Goal: Task Accomplishment & Management: Use online tool/utility

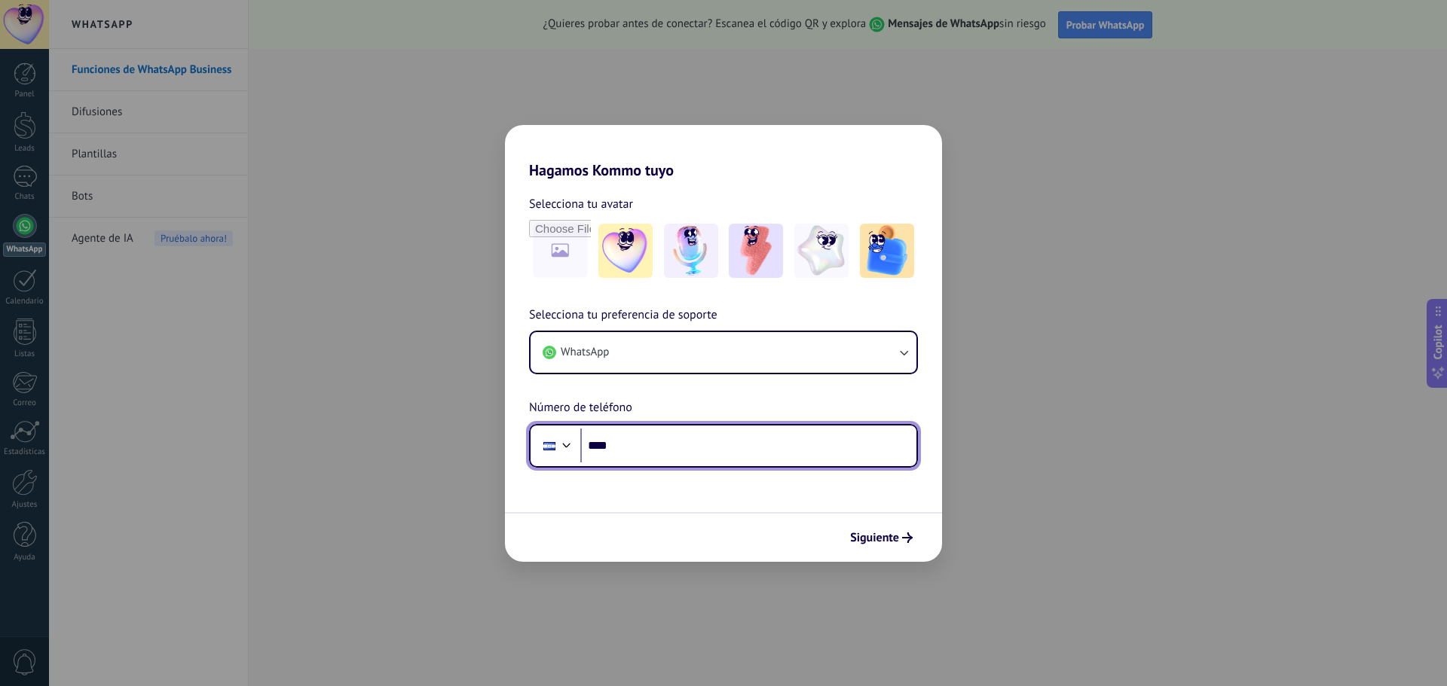
click at [650, 450] on input "****" at bounding box center [748, 446] width 336 height 35
click at [682, 433] on input "****" at bounding box center [748, 446] width 336 height 35
type input "**********"
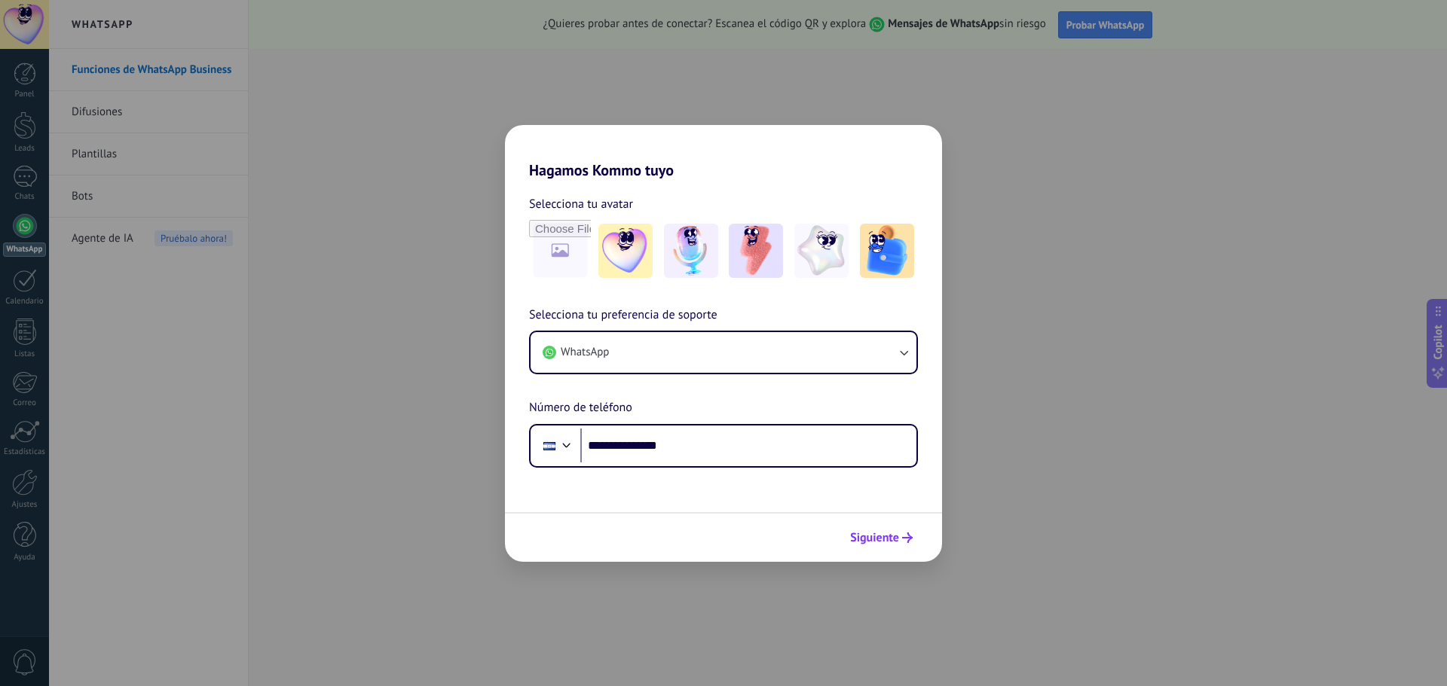
click at [895, 546] on button "Siguiente" at bounding box center [881, 538] width 76 height 26
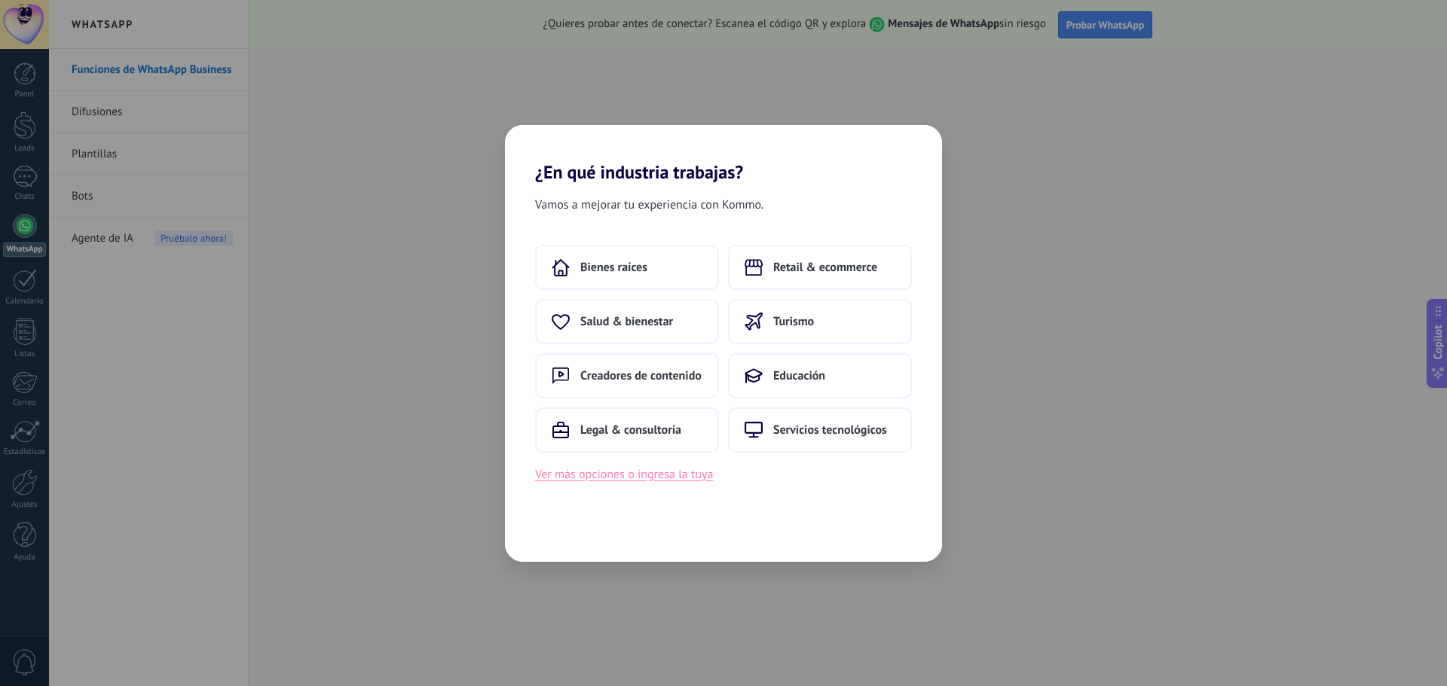
click at [649, 480] on button "Ver más opciones o ingresa la tuya" at bounding box center [624, 475] width 178 height 20
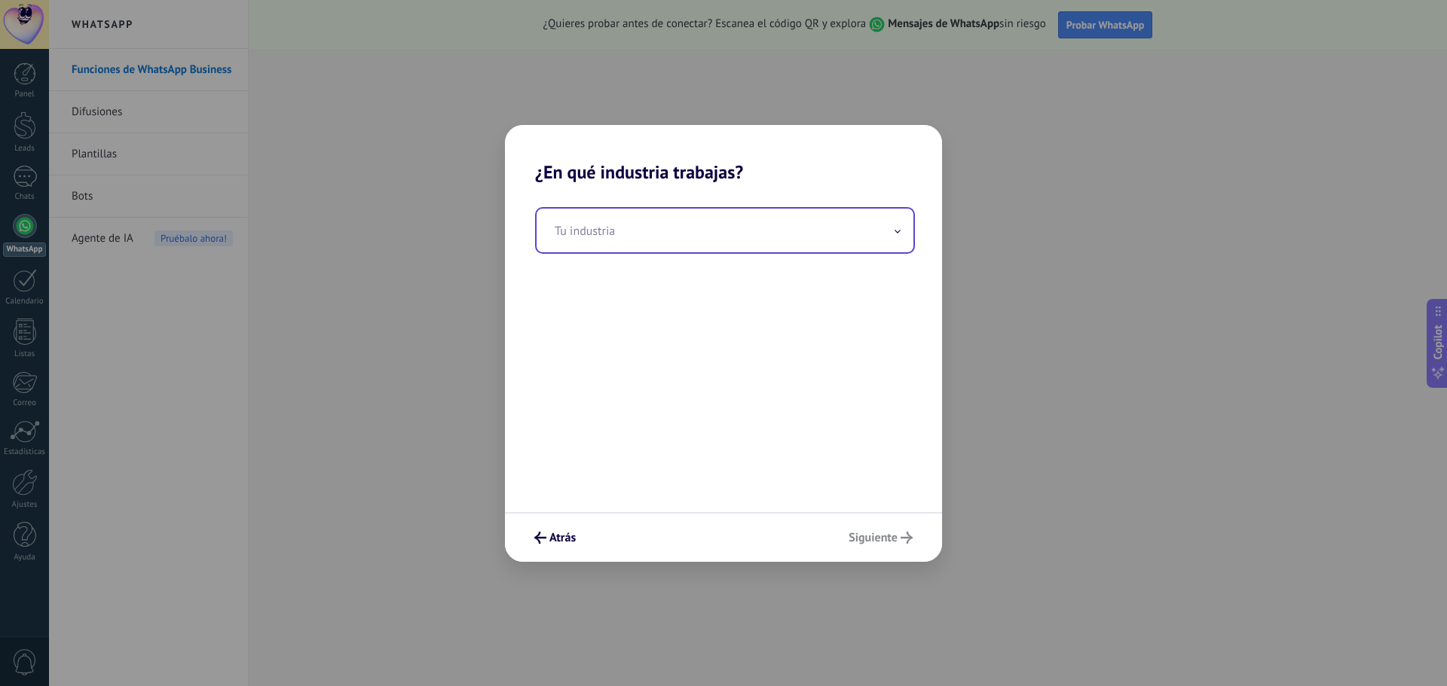
click at [635, 231] on input "text" at bounding box center [725, 231] width 377 height 44
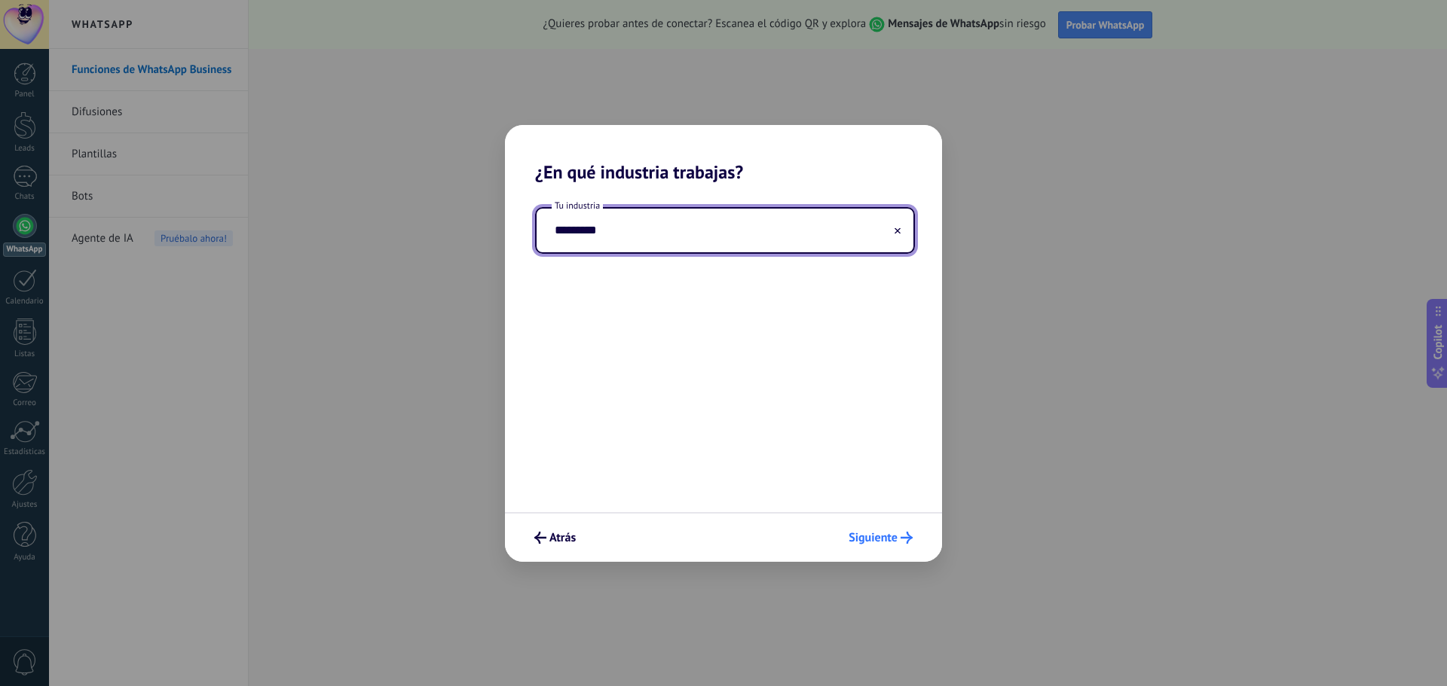
type input "*********"
click at [862, 535] on span "Siguiente" at bounding box center [872, 538] width 49 height 11
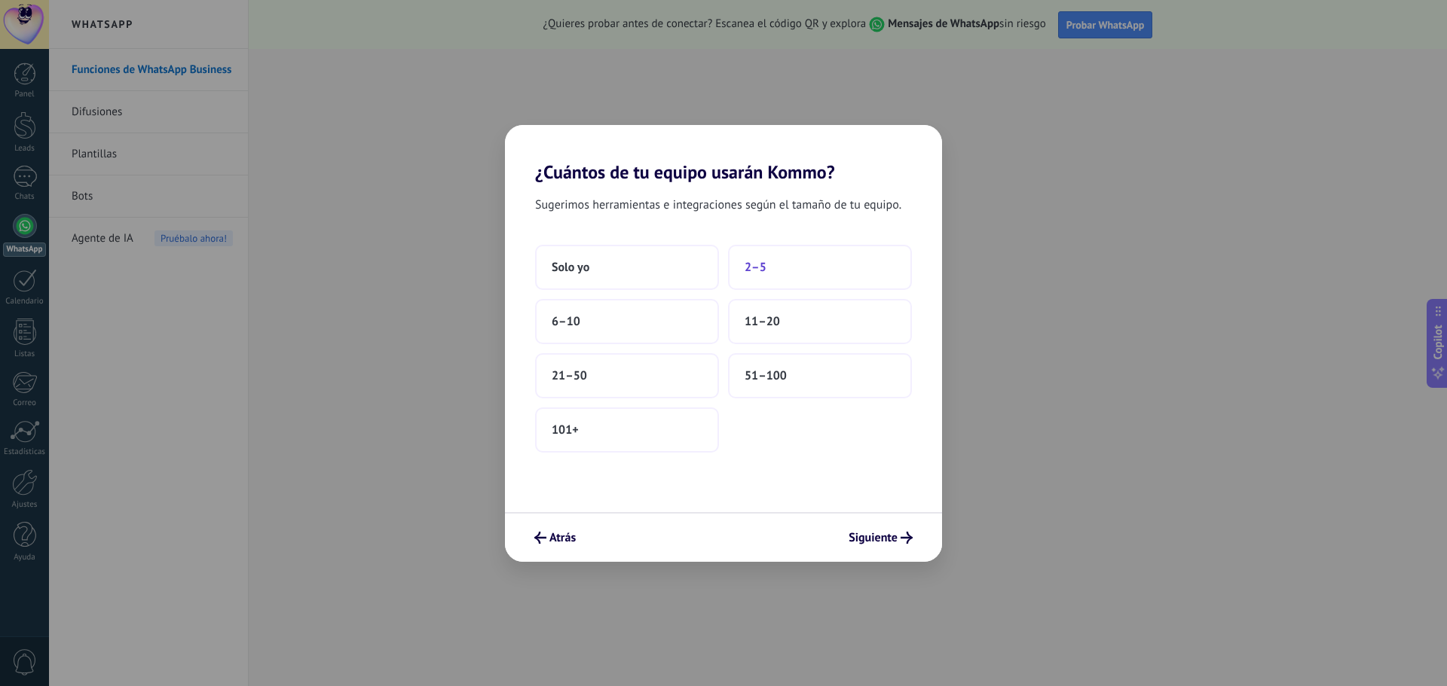
click at [759, 270] on span "2–5" at bounding box center [755, 267] width 22 height 15
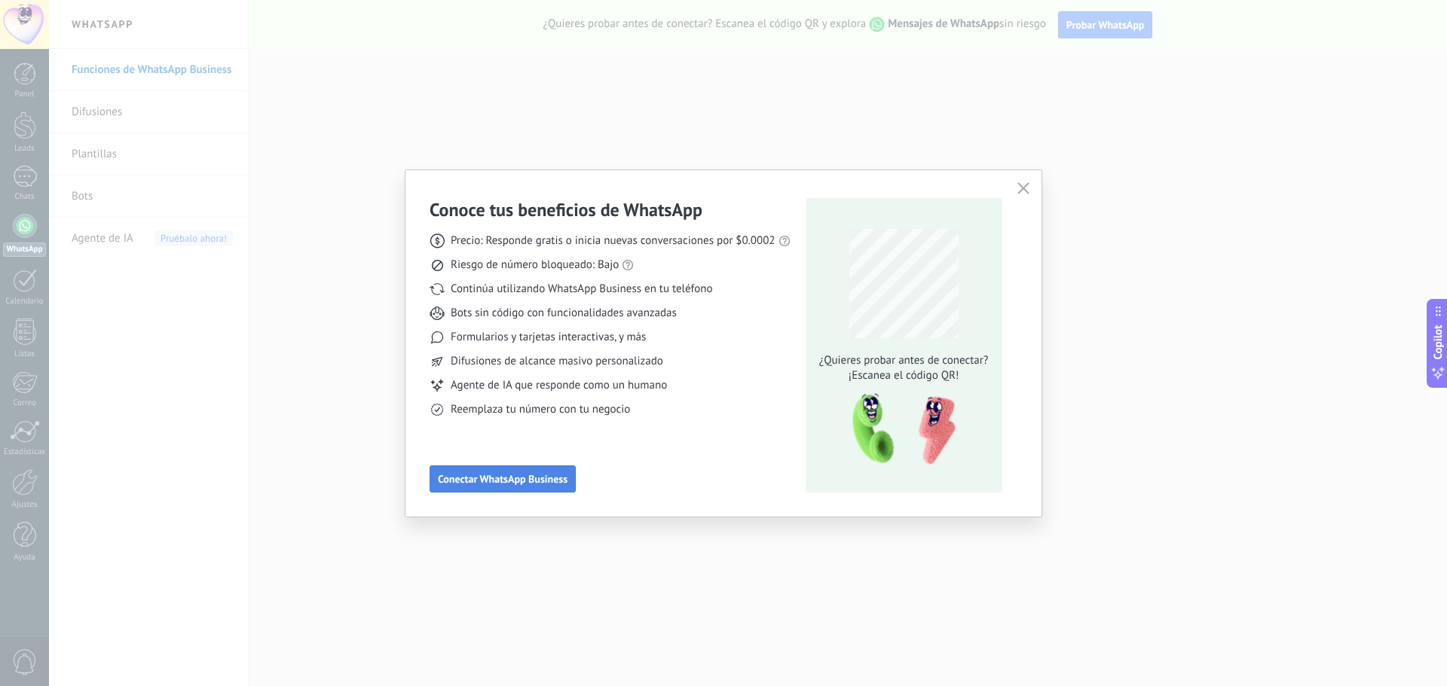
click at [513, 485] on span "Conectar WhatsApp Business" at bounding box center [503, 479] width 130 height 11
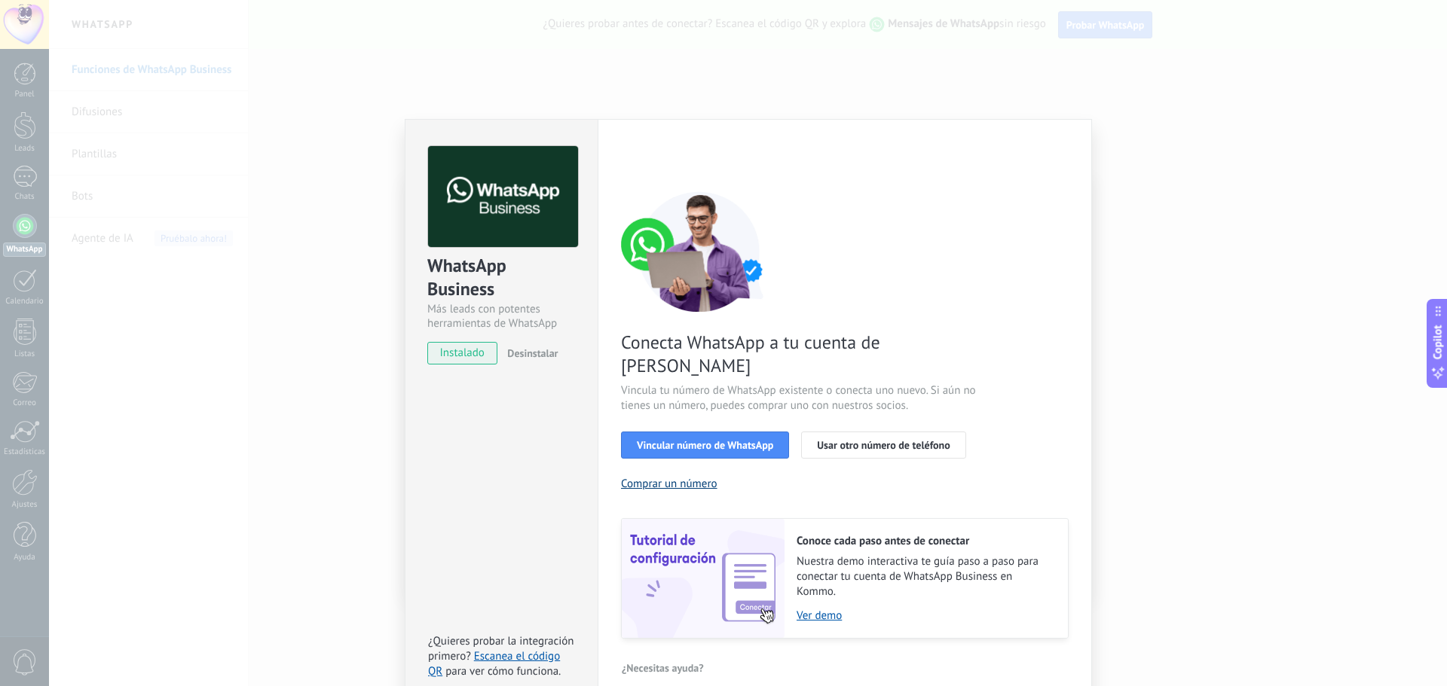
drag, startPoint x: 691, startPoint y: 460, endPoint x: 637, endPoint y: 459, distance: 54.3
click at [640, 477] on button "Comprar un número" at bounding box center [669, 484] width 96 height 14
click at [714, 432] on button "Vincular número de WhatsApp" at bounding box center [705, 445] width 168 height 27
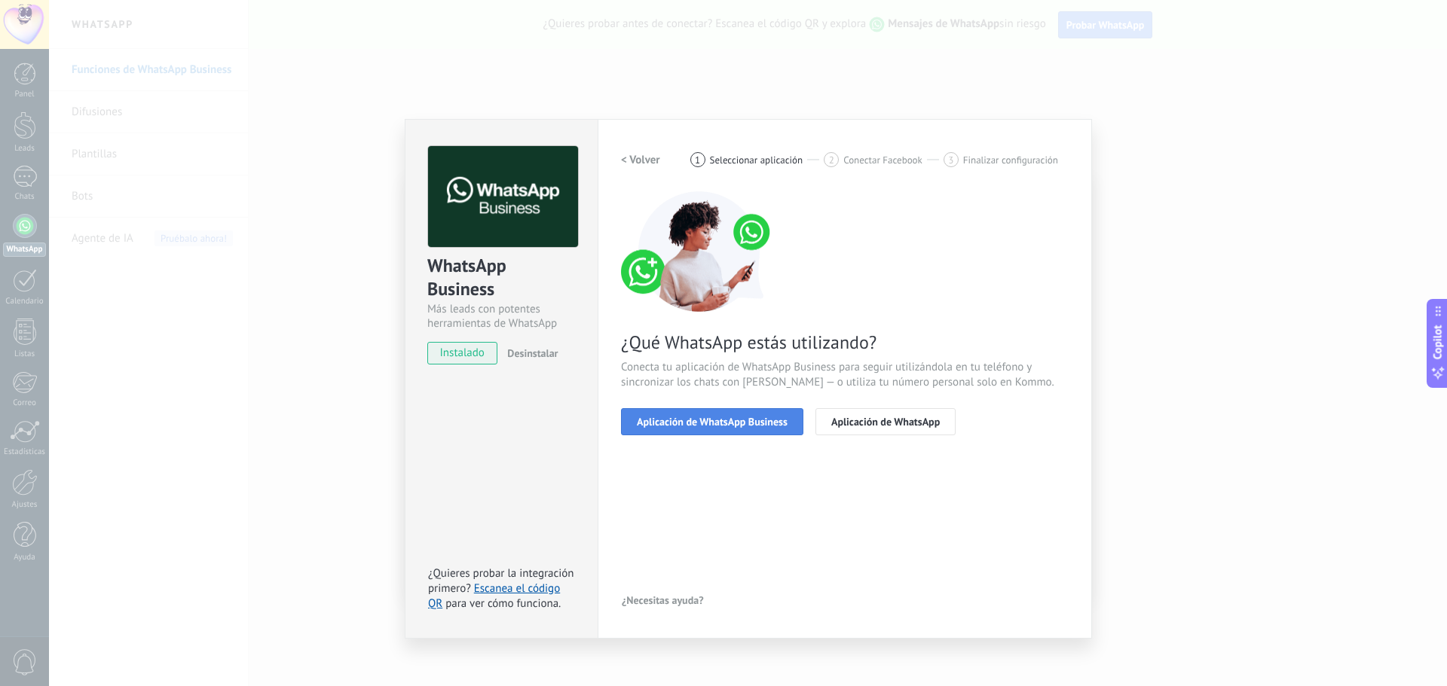
click at [741, 425] on span "Aplicación de WhatsApp Business" at bounding box center [712, 422] width 151 height 11
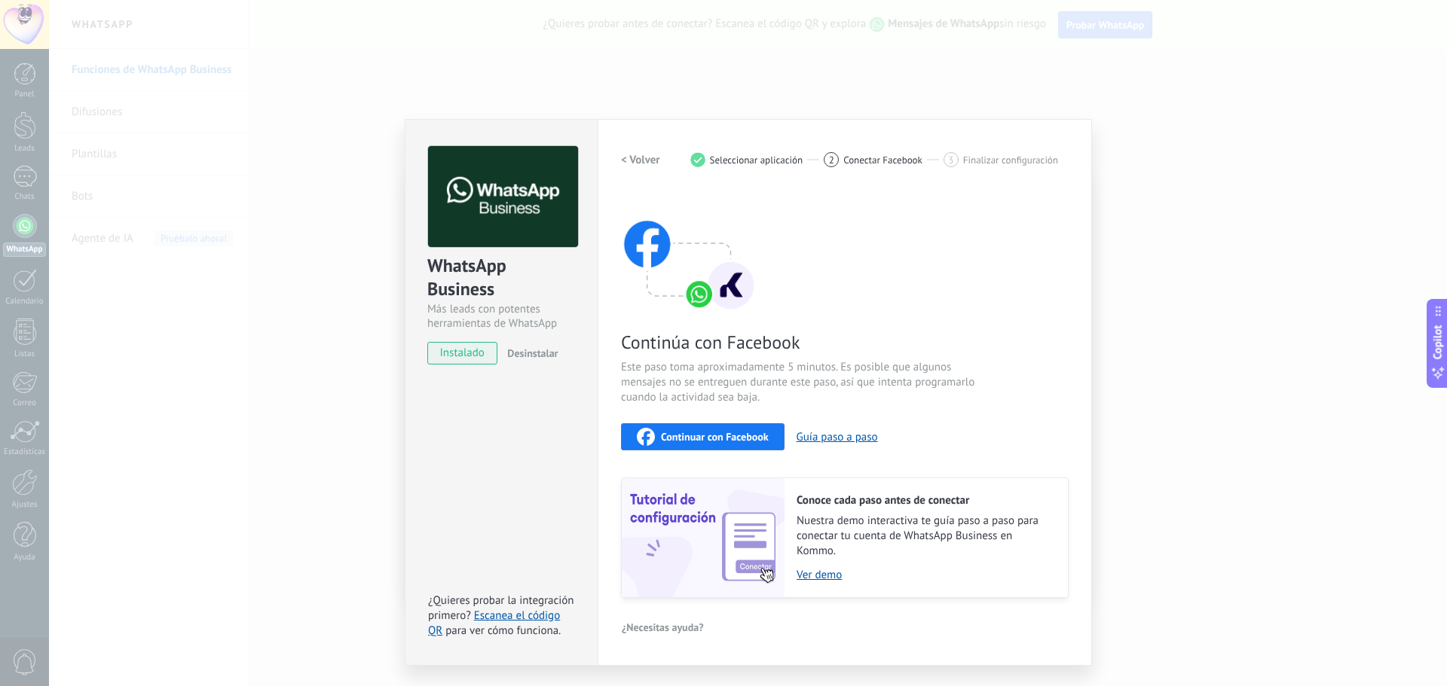
click at [644, 111] on div "WhatsApp Business Más leads con potentes herramientas de WhatsApp instalado Des…" at bounding box center [748, 343] width 1398 height 686
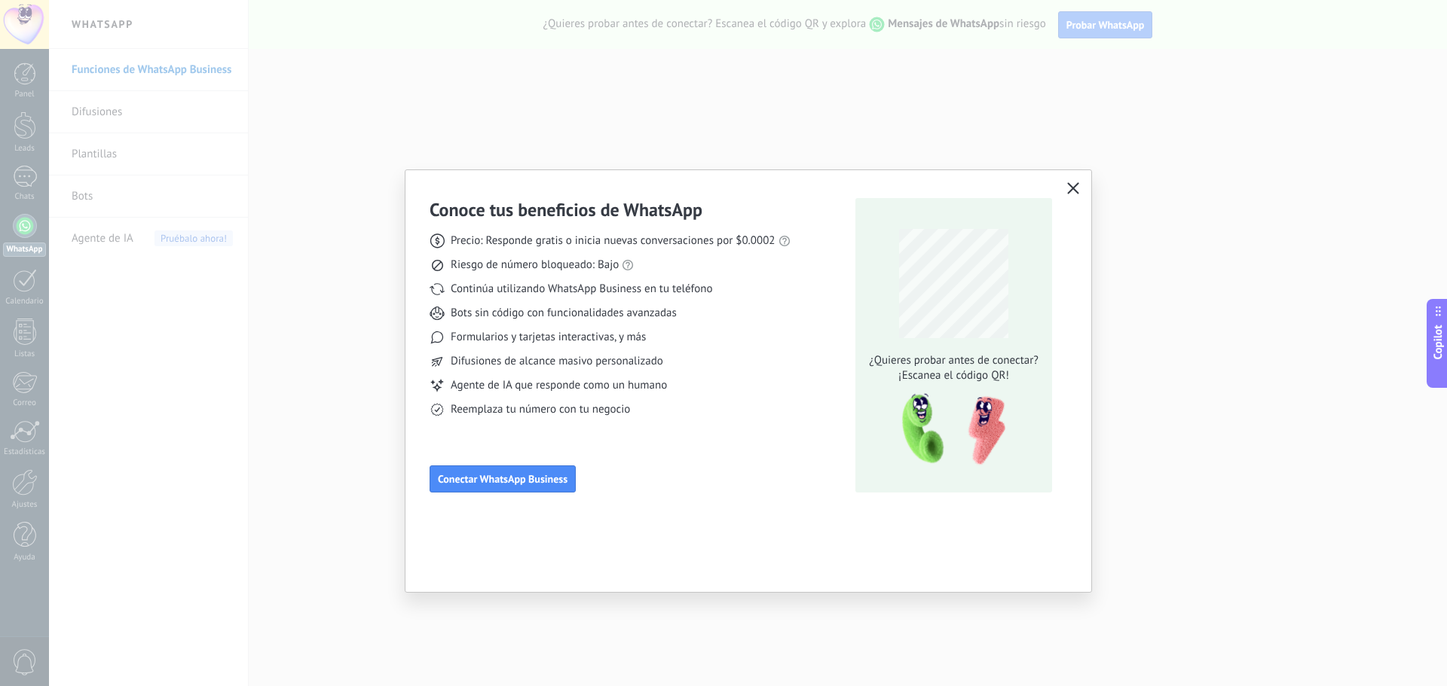
click at [644, 111] on div "Conoce tus beneficios de WhatsApp Precio: Responde gratis o inicia nuevas conve…" at bounding box center [723, 343] width 1447 height 686
click at [1072, 189] on use "button" at bounding box center [1073, 187] width 11 height 11
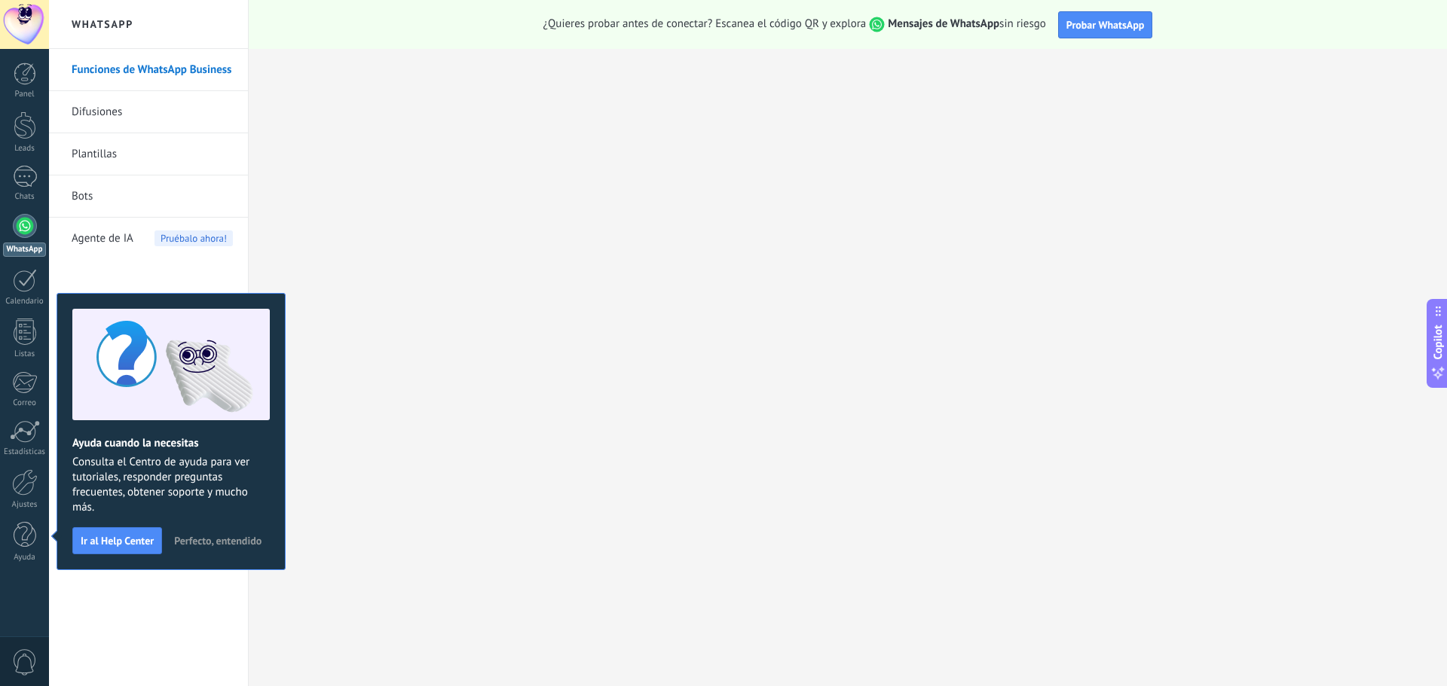
click at [16, 246] on div "WhatsApp" at bounding box center [24, 250] width 43 height 14
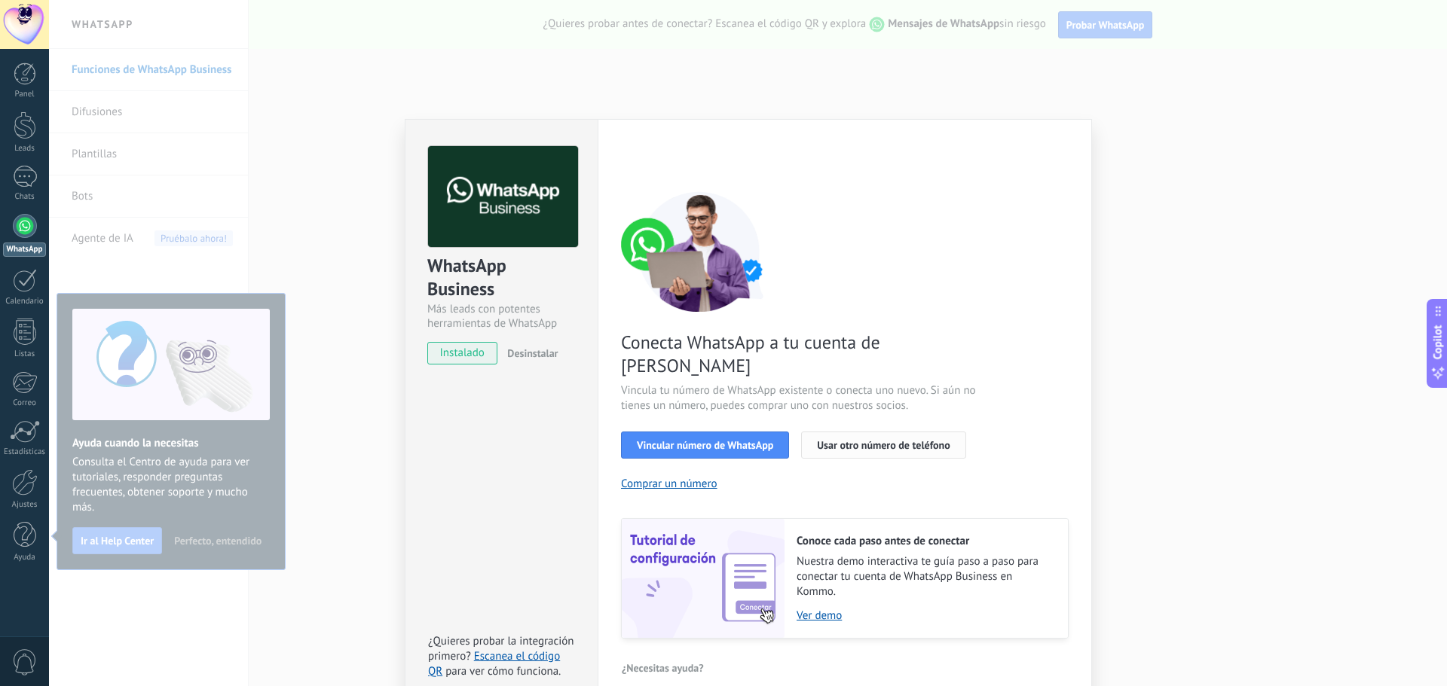
click at [900, 432] on button "Usar otro número de teléfono" at bounding box center [883, 445] width 164 height 27
click at [845, 78] on div "WhatsApp Business Más leads con potentes herramientas de WhatsApp instalado Des…" at bounding box center [748, 343] width 1398 height 686
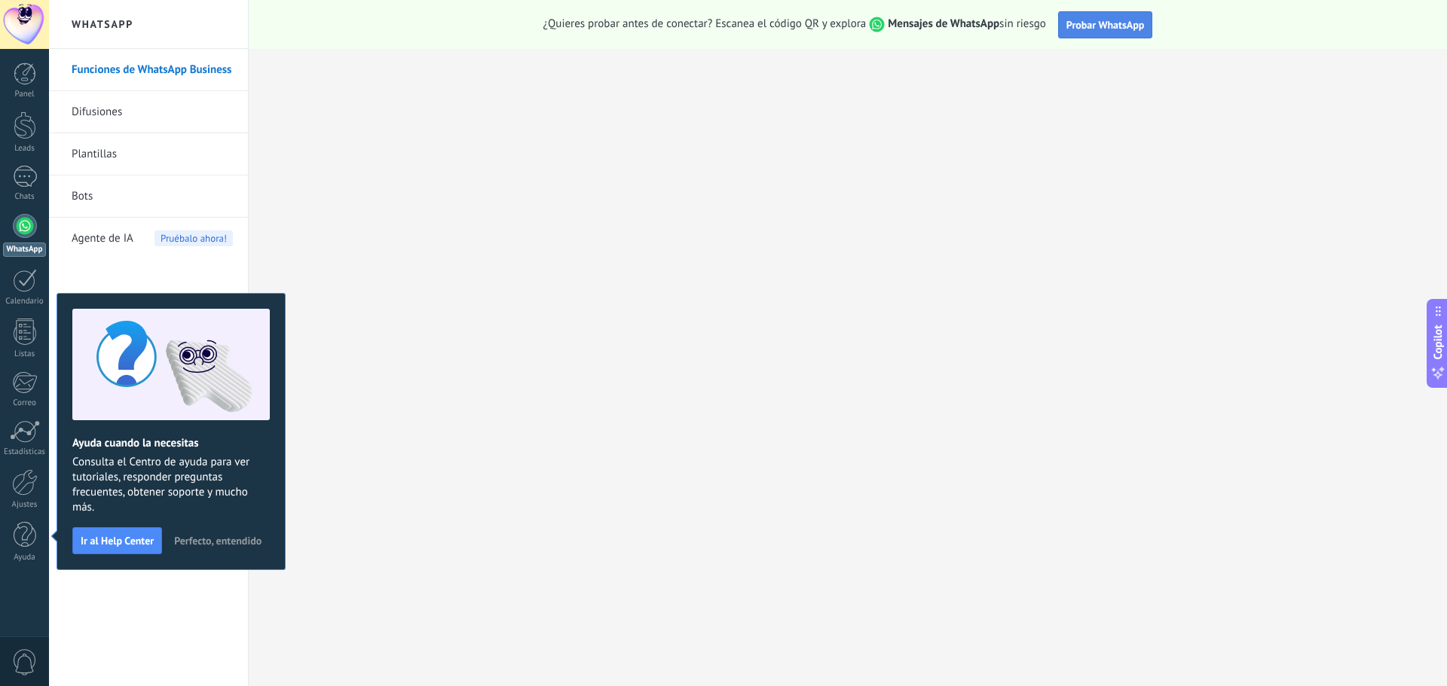
click at [1122, 35] on button "Probar WhatsApp" at bounding box center [1105, 24] width 95 height 27
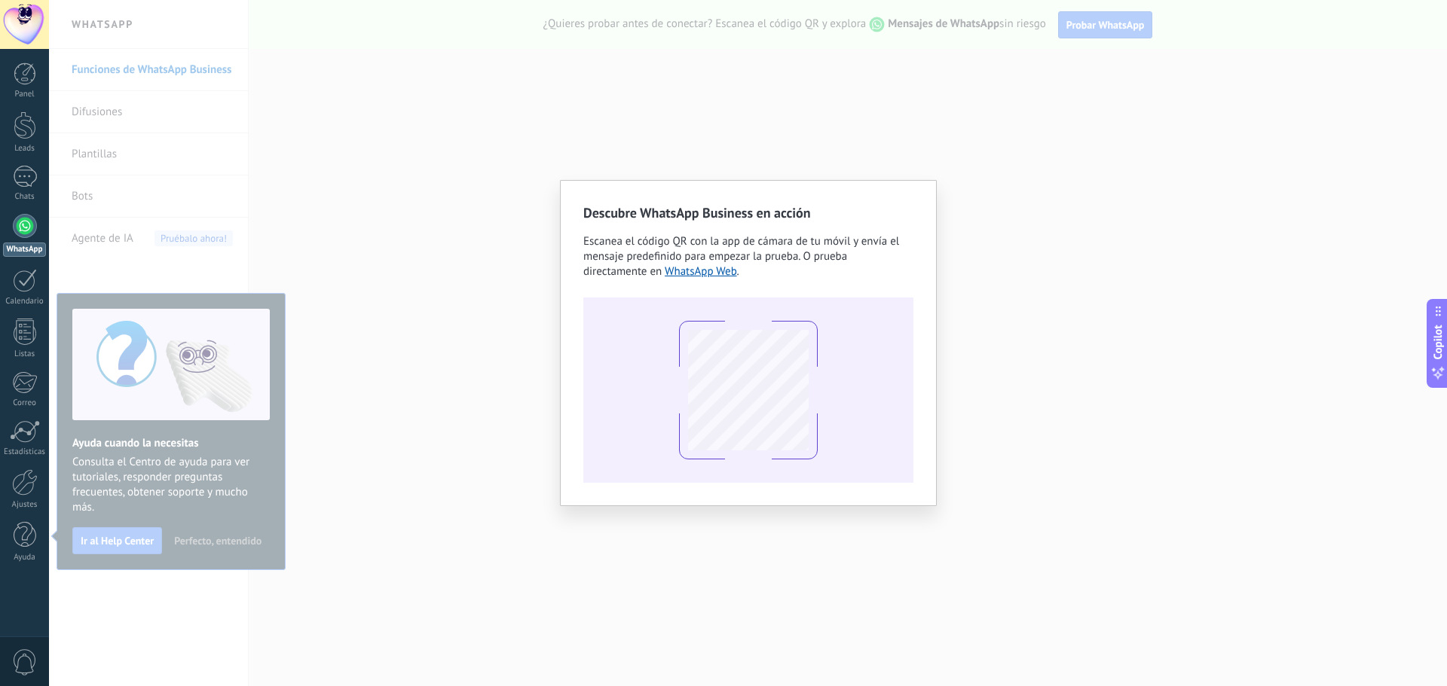
drag, startPoint x: 1029, startPoint y: 159, endPoint x: 1063, endPoint y: 153, distance: 34.4
click at [1037, 157] on div "Descubre WhatsApp Business en acción Escanea el código QR con la app [PERSON_NA…" at bounding box center [748, 343] width 1398 height 686
